Goal: Communication & Community: Answer question/provide support

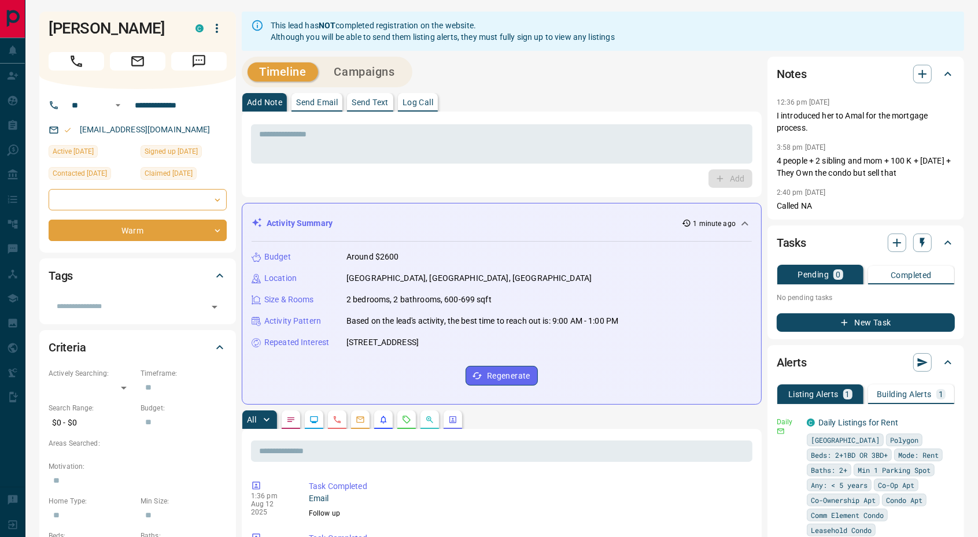
click at [328, 105] on p "Send Email" at bounding box center [317, 102] width 42 height 8
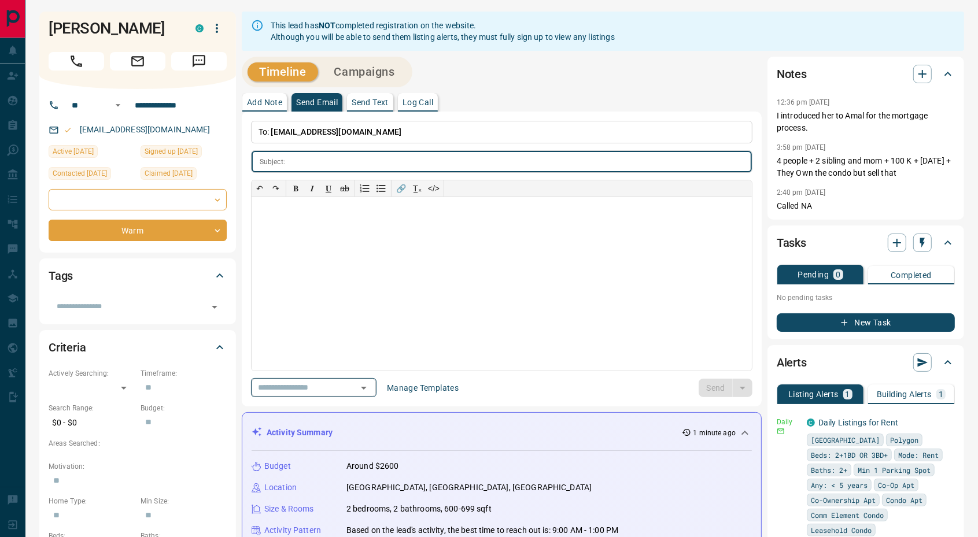
click at [371, 384] on icon "Open" at bounding box center [364, 388] width 14 height 14
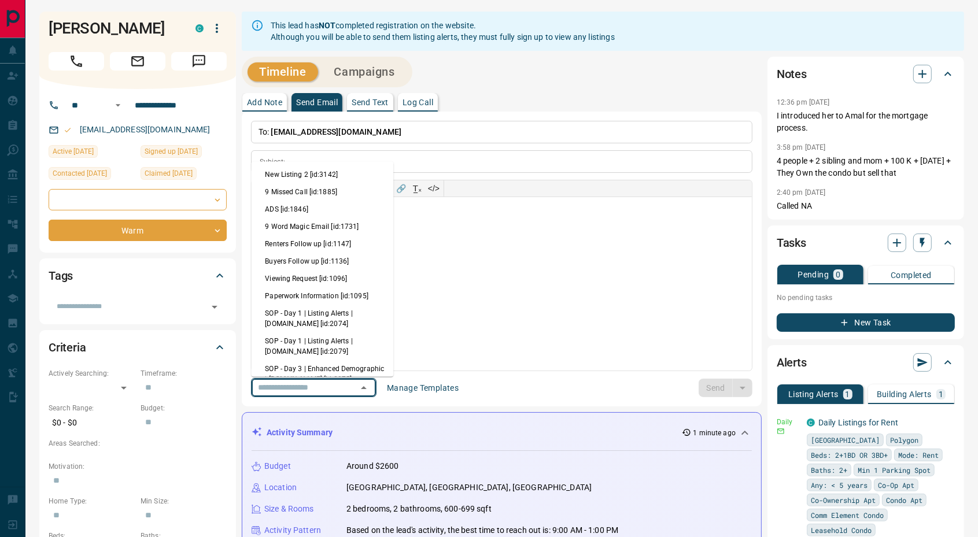
click at [319, 194] on li "9 Missed Call [id:1885]" at bounding box center [322, 192] width 142 height 17
type input "****"
type input "**********"
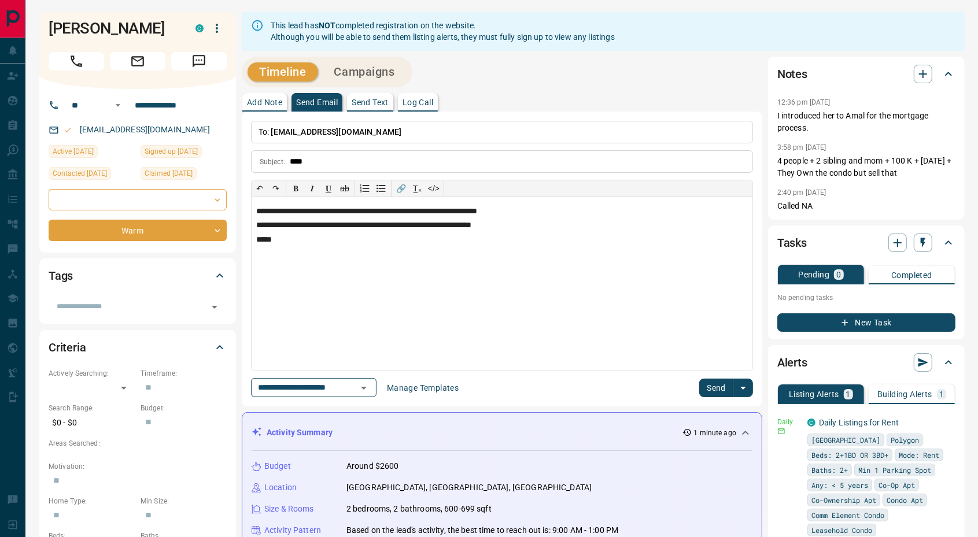
click at [709, 385] on button "Send" at bounding box center [716, 388] width 34 height 18
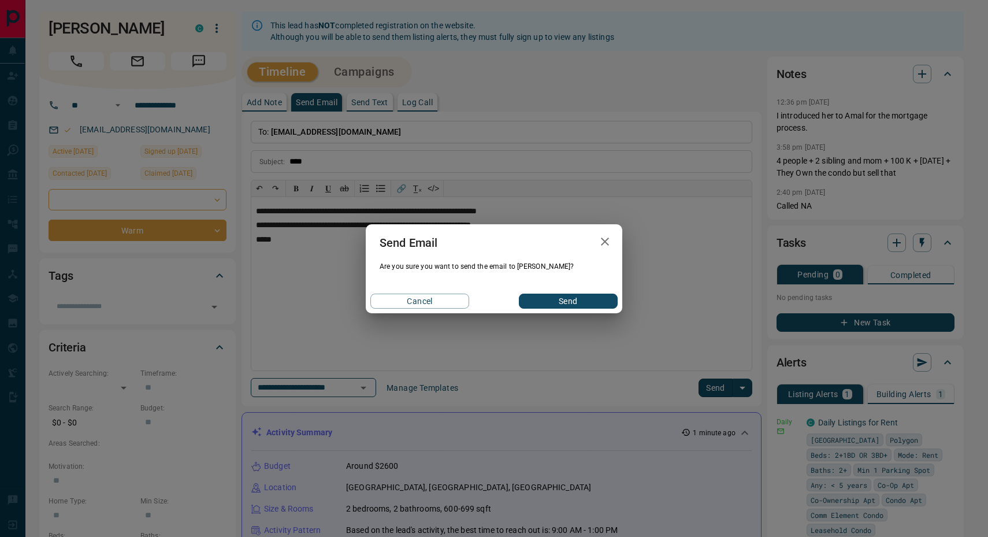
click at [568, 298] on button "Send" at bounding box center [568, 301] width 99 height 15
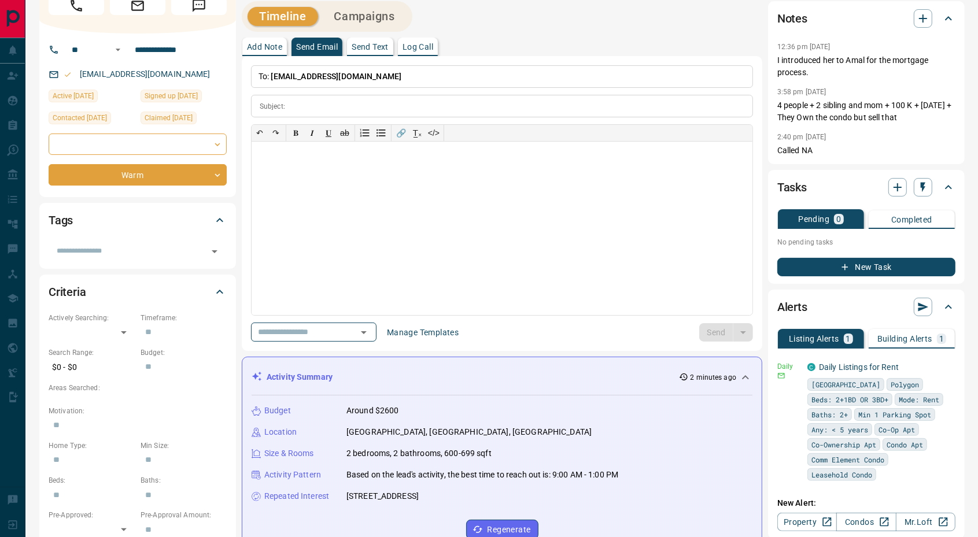
scroll to position [96, 0]
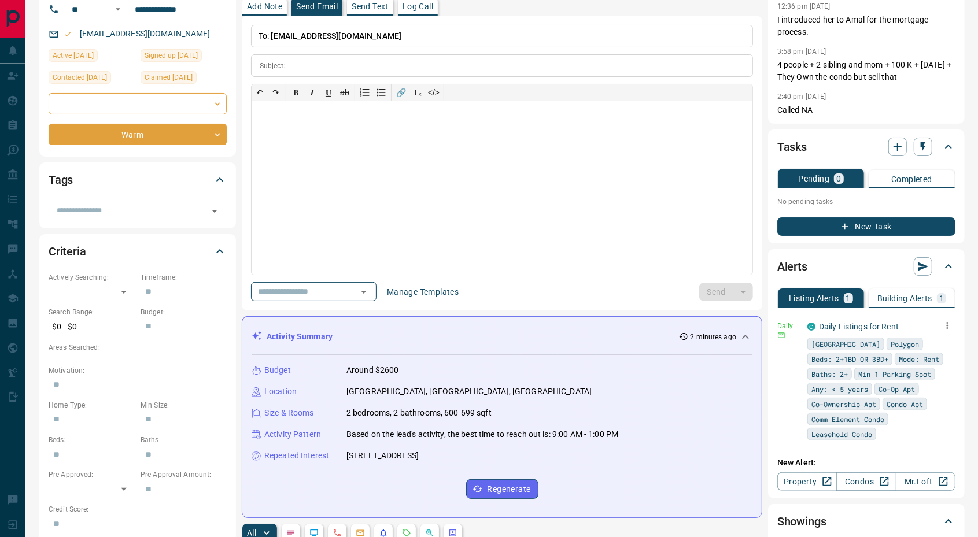
click at [947, 324] on icon "button" at bounding box center [947, 325] width 10 height 10
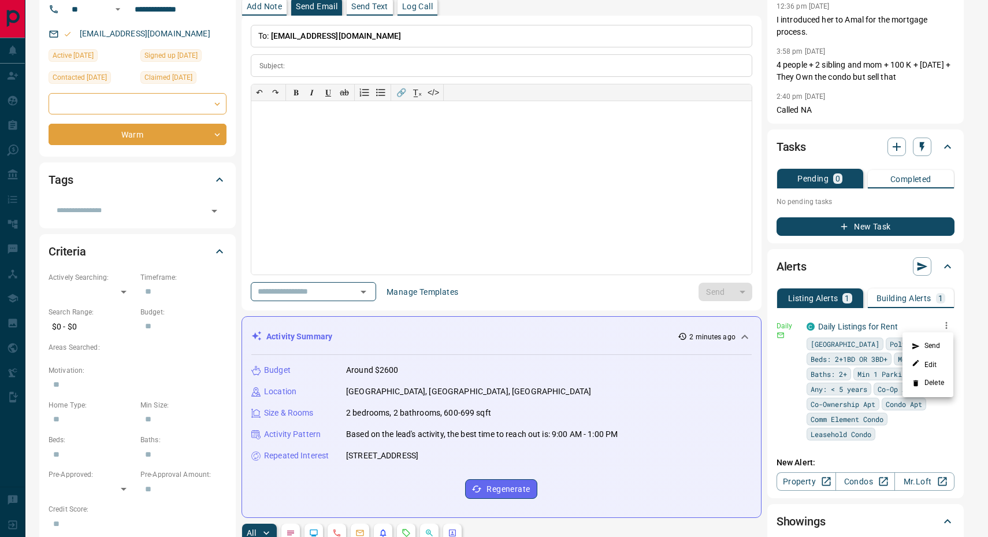
click at [931, 383] on li "Delete" at bounding box center [928, 383] width 51 height 18
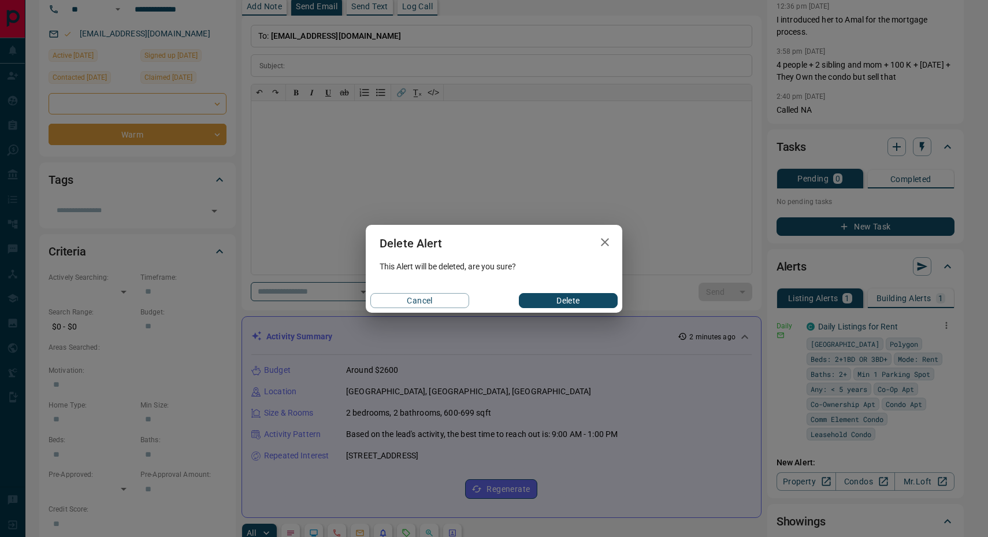
click at [571, 297] on button "Delete" at bounding box center [568, 300] width 99 height 15
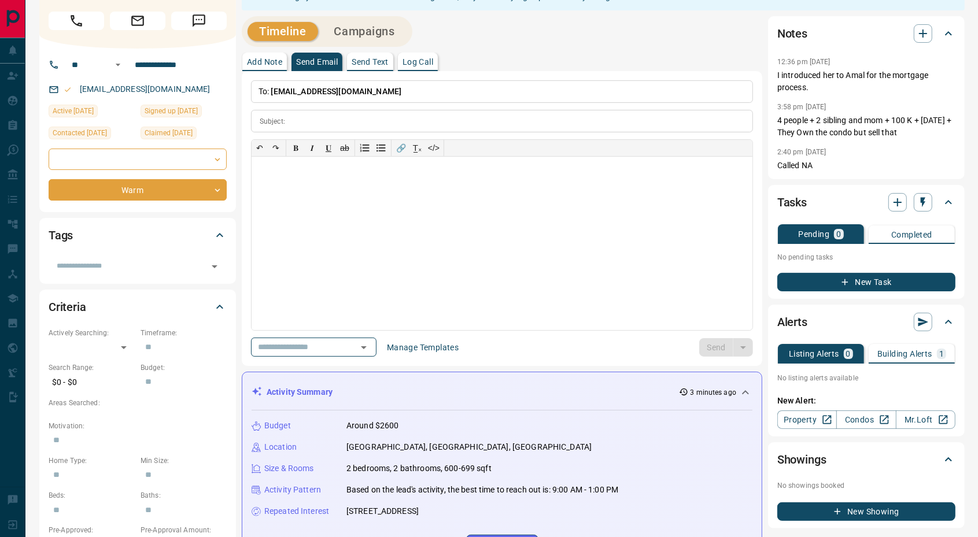
scroll to position [0, 0]
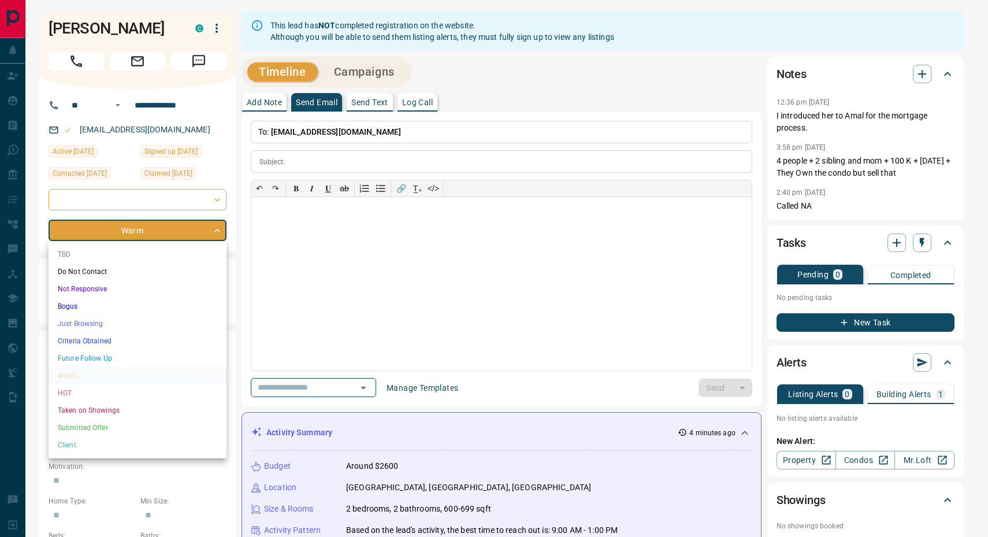
click at [916, 82] on div at bounding box center [494, 268] width 988 height 537
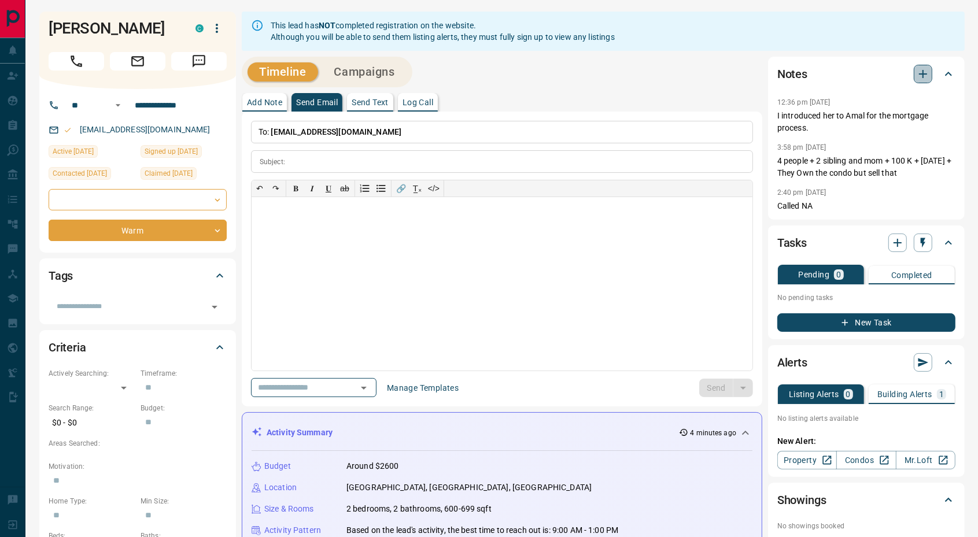
click at [922, 71] on icon "button" at bounding box center [923, 74] width 8 height 8
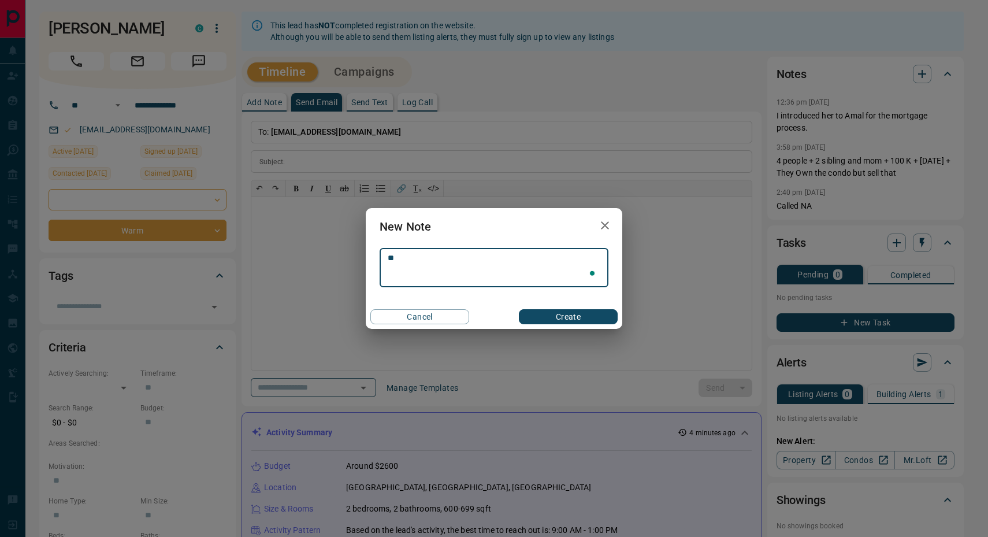
type textarea "*"
type textarea "**********"
click at [577, 313] on button "Create" at bounding box center [568, 316] width 99 height 15
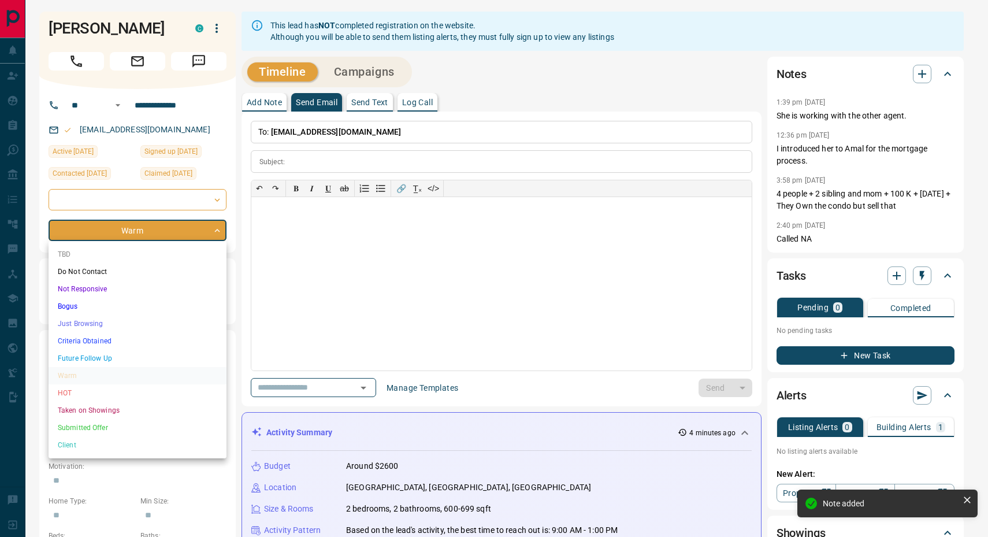
click at [129, 263] on li "Do Not Contact" at bounding box center [138, 271] width 178 height 17
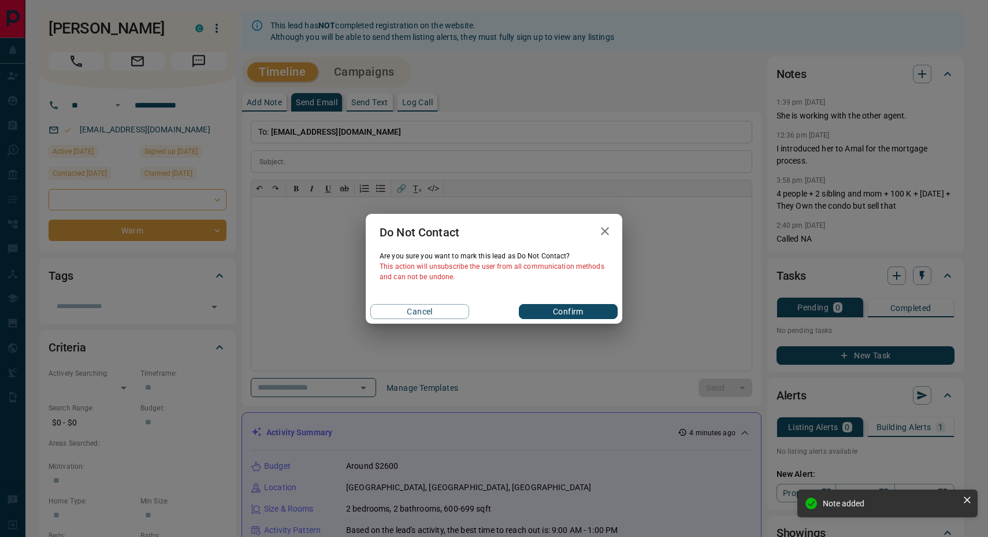
click at [569, 310] on button "Confirm" at bounding box center [568, 311] width 99 height 15
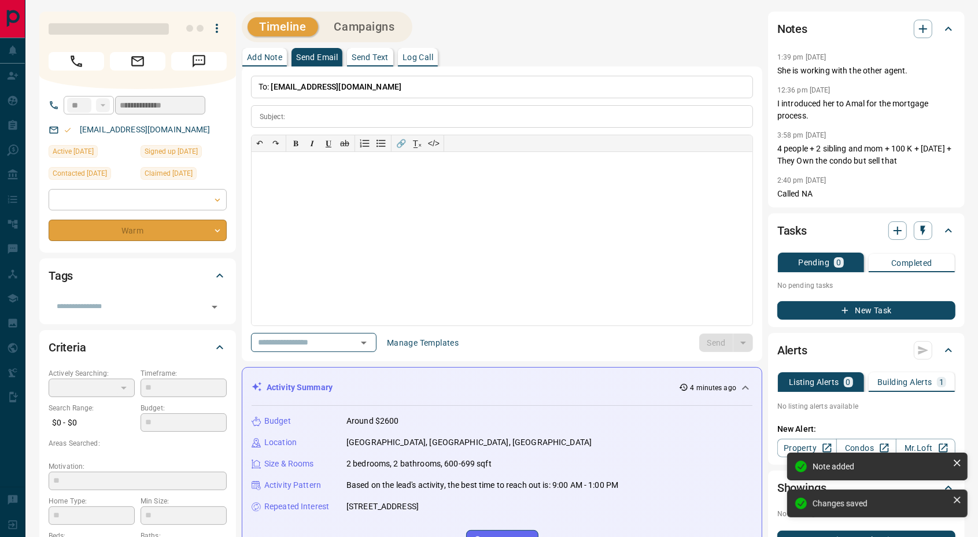
type input "*"
